Goal: Find contact information: Find contact information

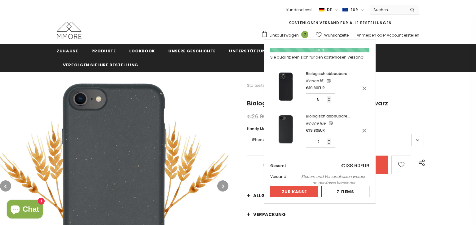
click at [296, 35] on span "Einkaufswagen" at bounding box center [284, 35] width 29 height 6
click at [308, 190] on button "Zur Kasse" at bounding box center [294, 191] width 48 height 11
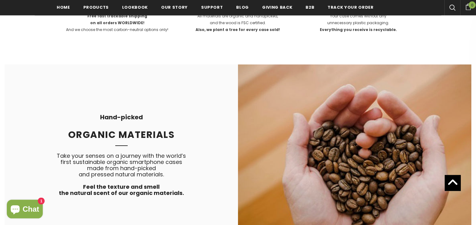
scroll to position [1108, 0]
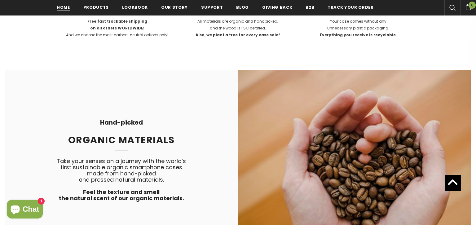
click at [60, 9] on span "Home" at bounding box center [63, 7] width 13 height 6
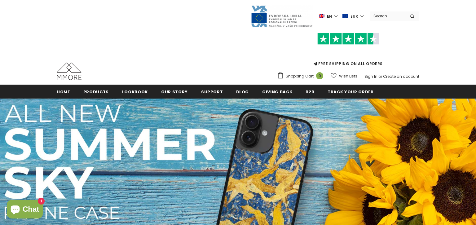
click at [66, 70] on img at bounding box center [69, 71] width 25 height 17
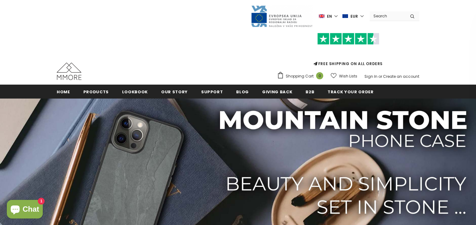
click at [68, 76] on img at bounding box center [69, 71] width 25 height 17
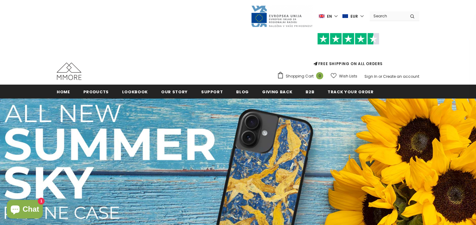
click at [68, 76] on img at bounding box center [69, 71] width 25 height 17
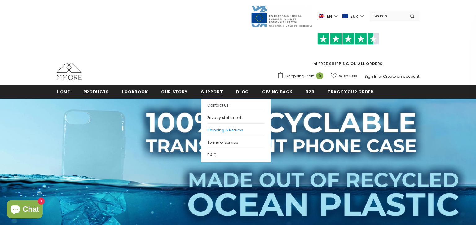
click at [217, 130] on span "Shipping & Returns" at bounding box center [225, 129] width 36 height 5
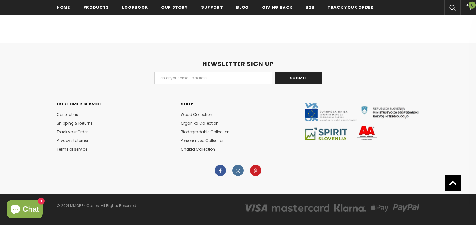
scroll to position [743, 0]
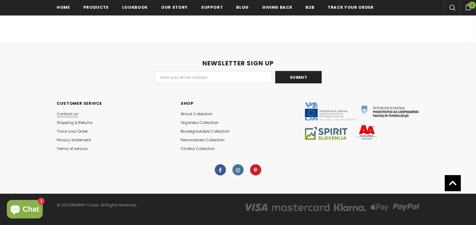
click at [72, 111] on span "Contact us" at bounding box center [67, 113] width 21 height 5
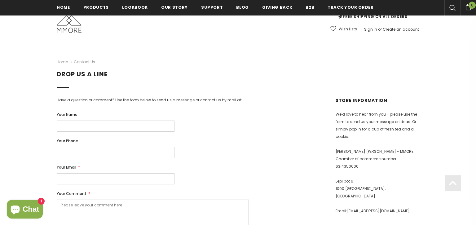
scroll to position [98, 0]
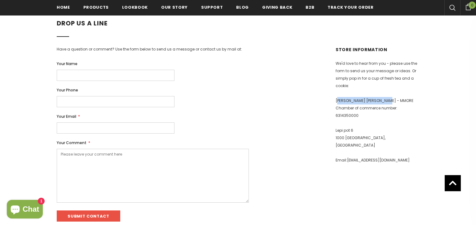
drag, startPoint x: 335, startPoint y: 100, endPoint x: 381, endPoint y: 98, distance: 45.6
click at [381, 98] on div "Store Information We'd love to hear from you - please use the form to send us y…" at bounding box center [377, 141] width 93 height 191
copy div "[PERSON_NAME] [PERSON_NAME] - MMORE"
drag, startPoint x: 334, startPoint y: 121, endPoint x: 357, endPoint y: 121, distance: 23.2
click at [356, 121] on div "Store Information We'd love to hear from you - please use the form to send us y…" at bounding box center [377, 141] width 93 height 191
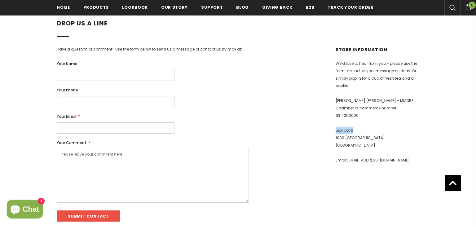
copy p "Lepi pot 6"
drag, startPoint x: 344, startPoint y: 129, endPoint x: 360, endPoint y: 132, distance: 16.1
click at [360, 132] on p "[STREET_ADDRESS]" at bounding box center [377, 138] width 84 height 22
copy p "[GEOGRAPHIC_DATA]"
